Goal: Find specific page/section: Find specific page/section

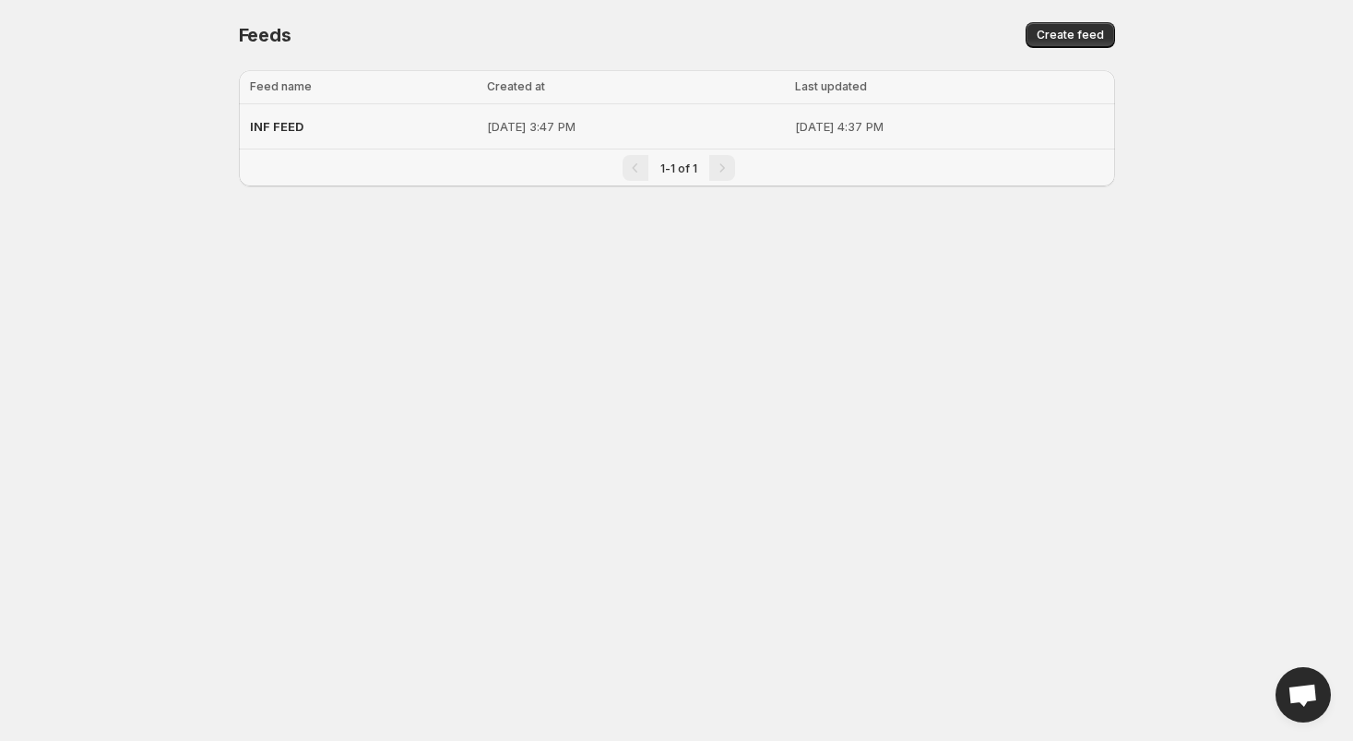
click at [291, 126] on span "INF FEED" at bounding box center [276, 126] width 53 height 15
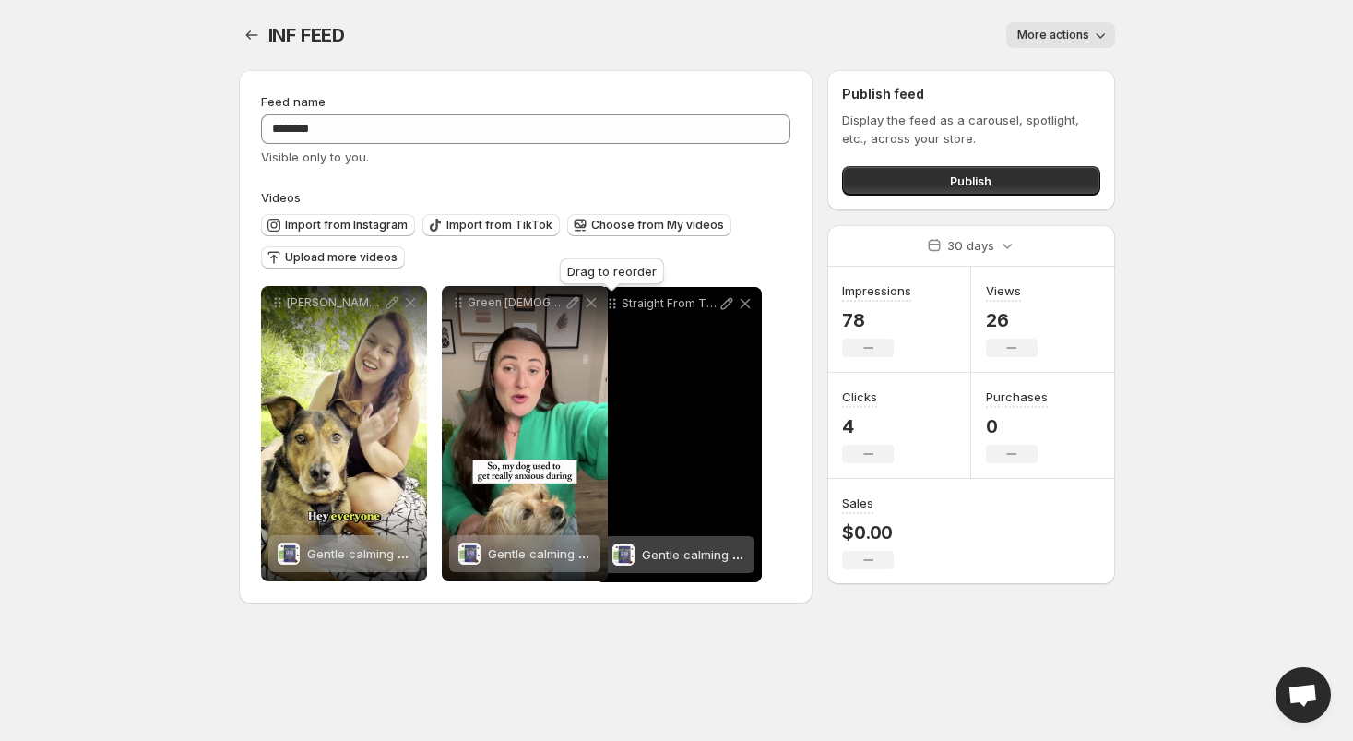
drag, startPoint x: 277, startPoint y: 302, endPoint x: 612, endPoint y: 303, distance: 335.7
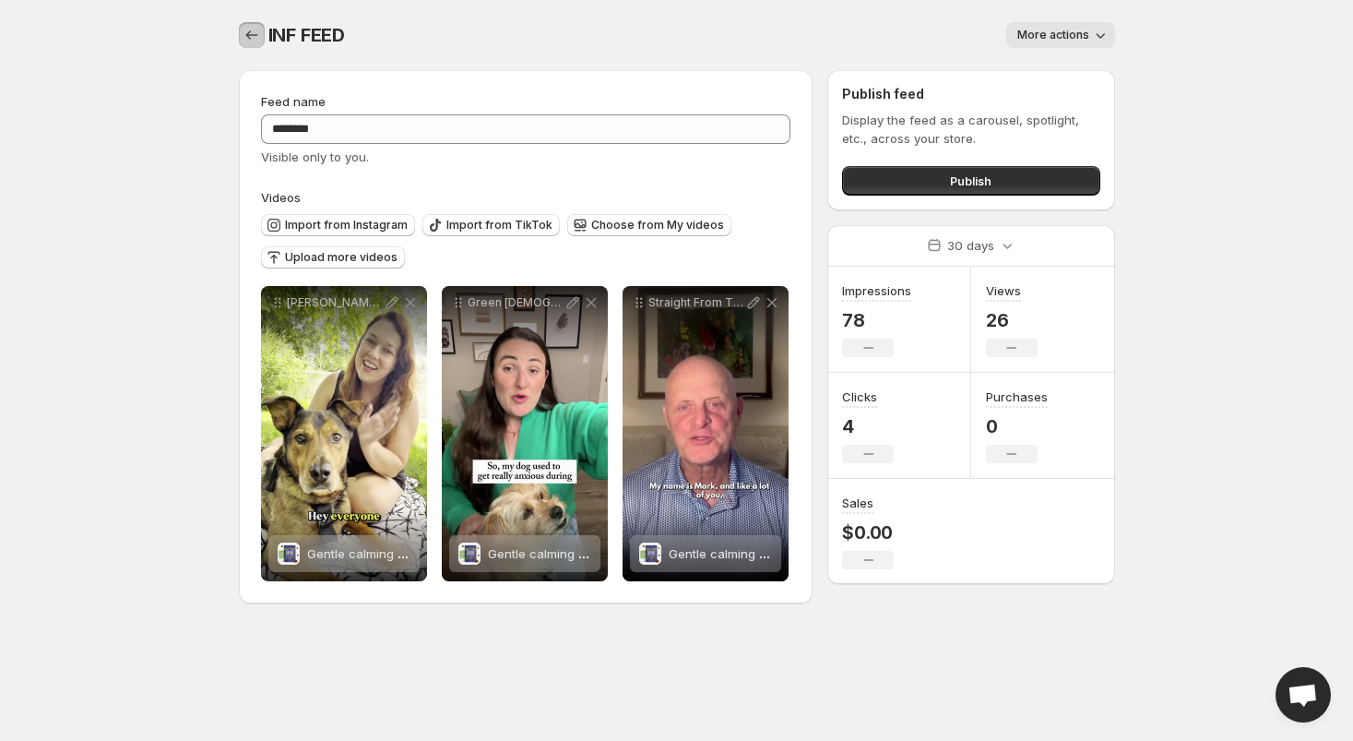
click at [254, 32] on icon "Settings" at bounding box center [252, 35] width 18 height 18
